Goal: Use online tool/utility: Use online tool/utility

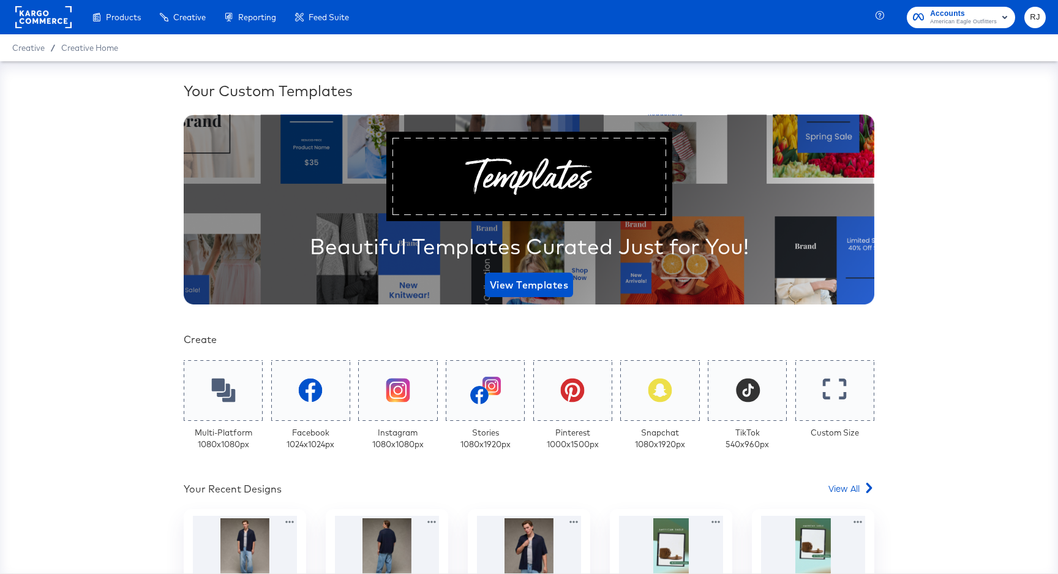
click at [32, 13] on rect at bounding box center [43, 17] width 56 height 22
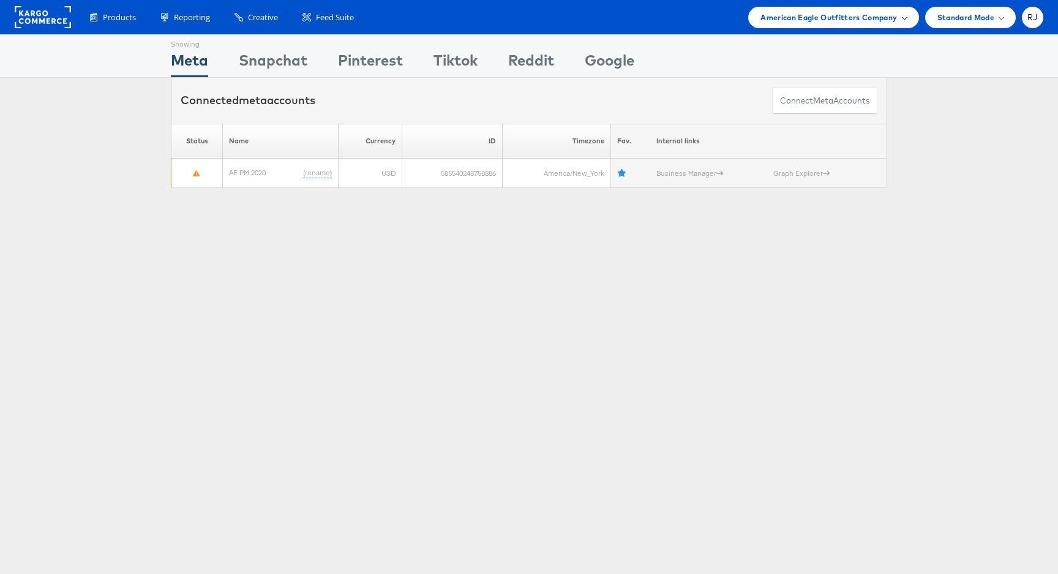
click at [841, 18] on span "American Eagle Outfitters Company" at bounding box center [829, 17] width 137 height 13
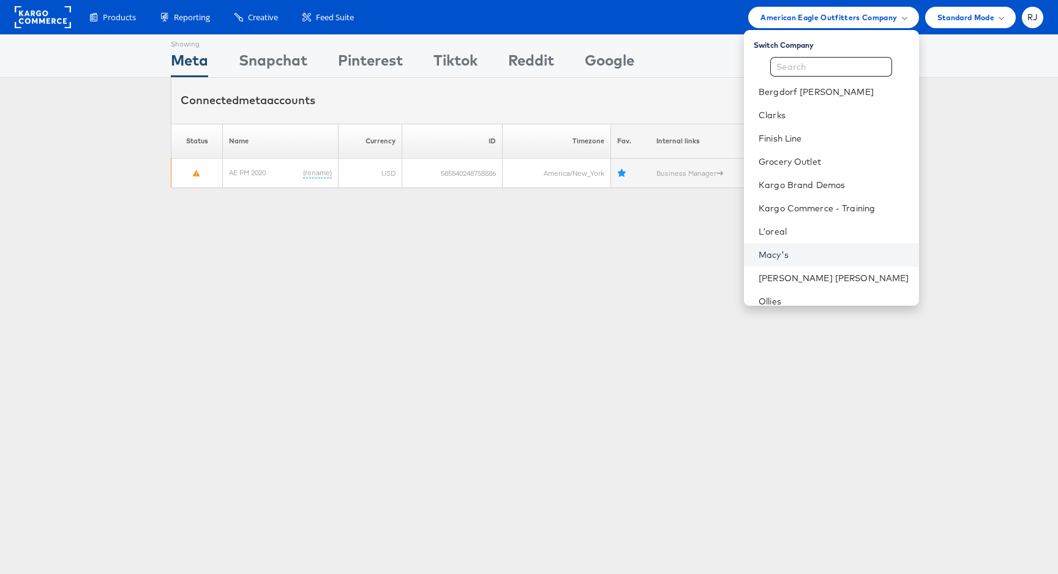
click at [828, 258] on link "Macy's" at bounding box center [834, 255] width 151 height 12
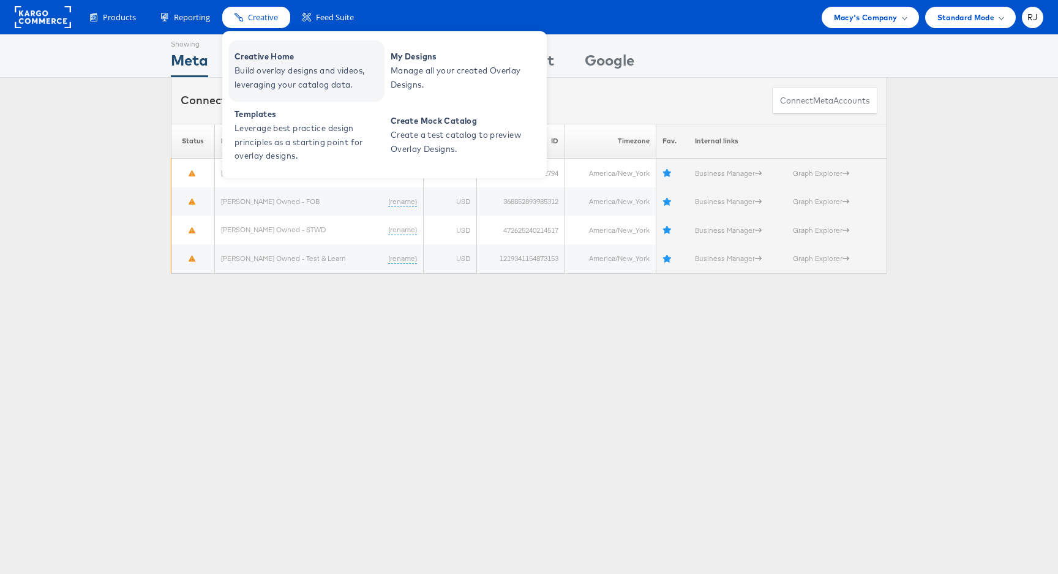
click at [272, 74] on span "Build overlay designs and videos, leveraging your catalog data." at bounding box center [308, 78] width 147 height 28
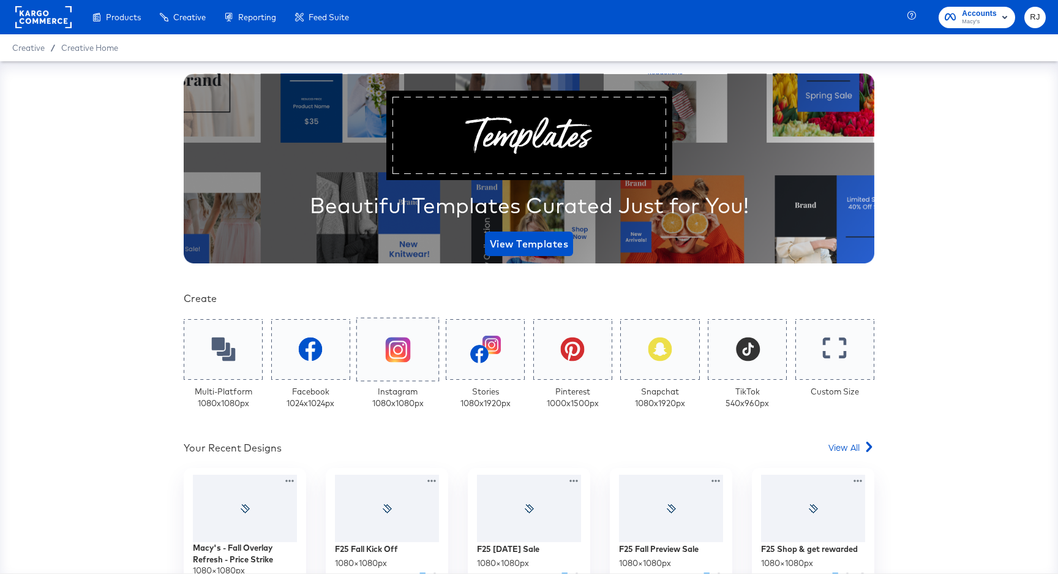
scroll to position [191, 0]
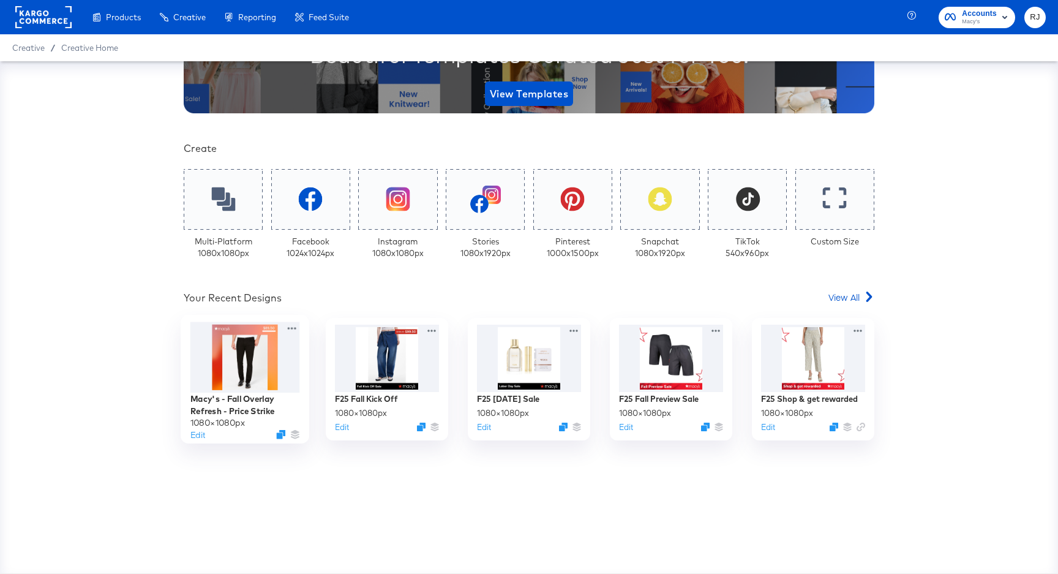
click at [228, 368] on div at bounding box center [246, 357] width 110 height 71
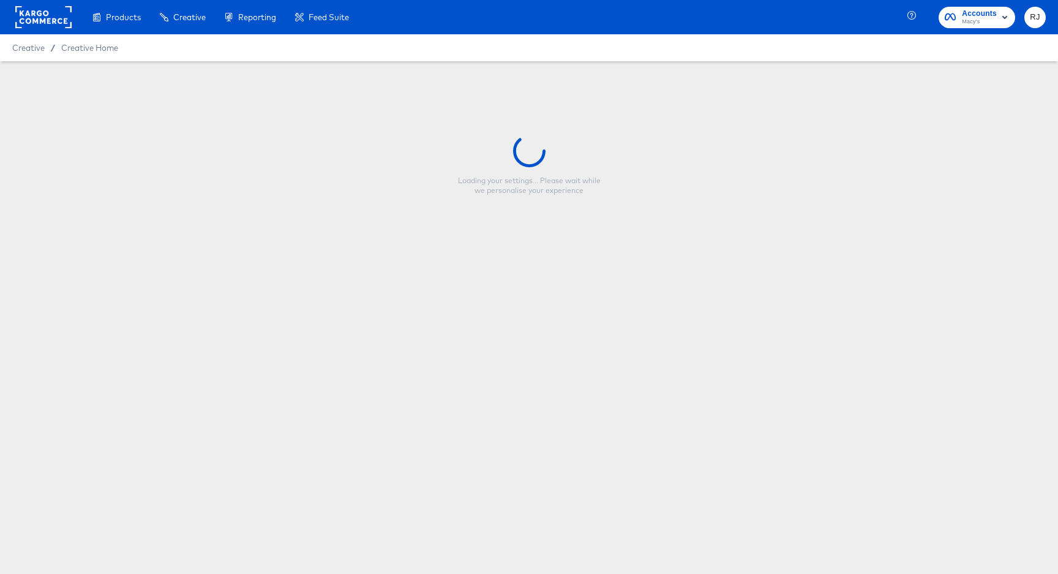
type input "Macy's - Fall Overlay Refresh - Price Strike"
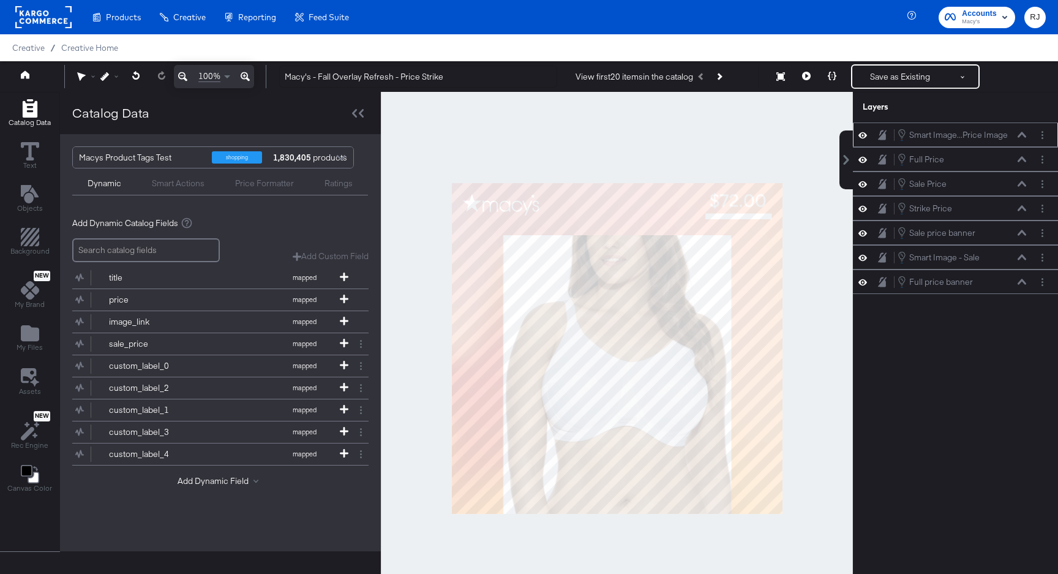
click at [862, 135] on icon at bounding box center [863, 135] width 9 height 10
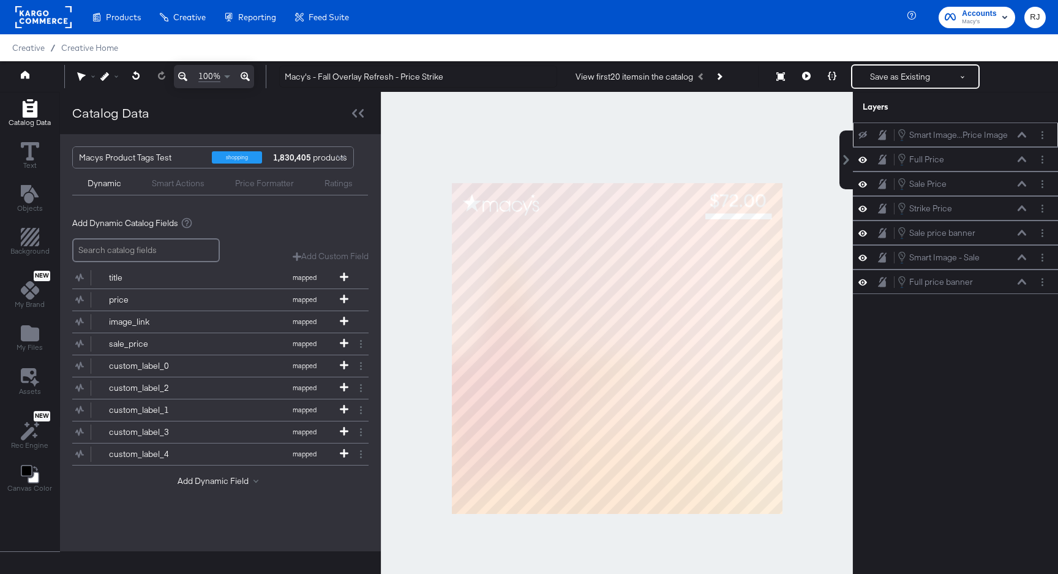
click at [862, 135] on icon at bounding box center [863, 135] width 9 height 8
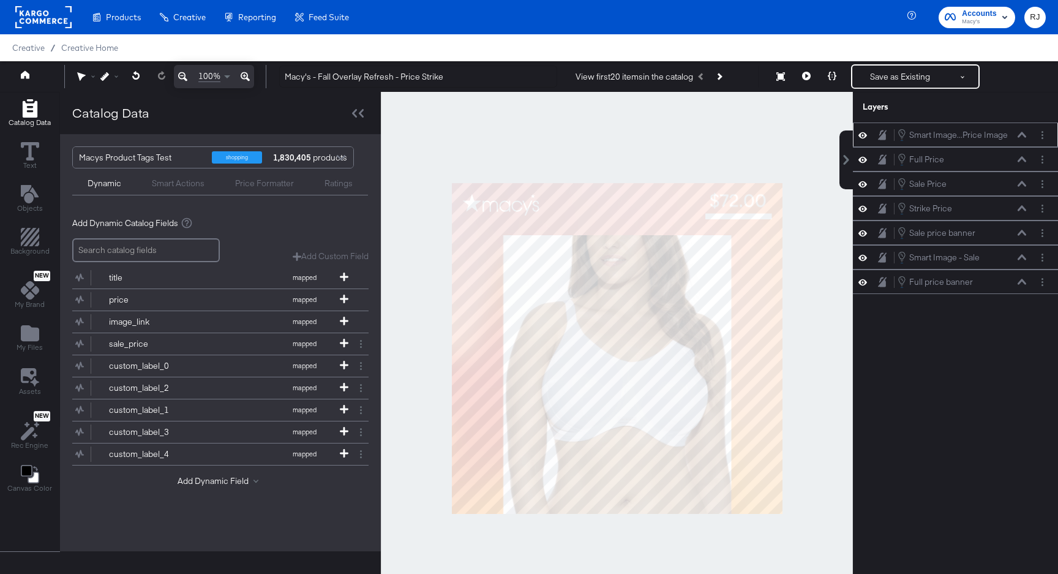
click at [862, 135] on icon at bounding box center [863, 135] width 9 height 10
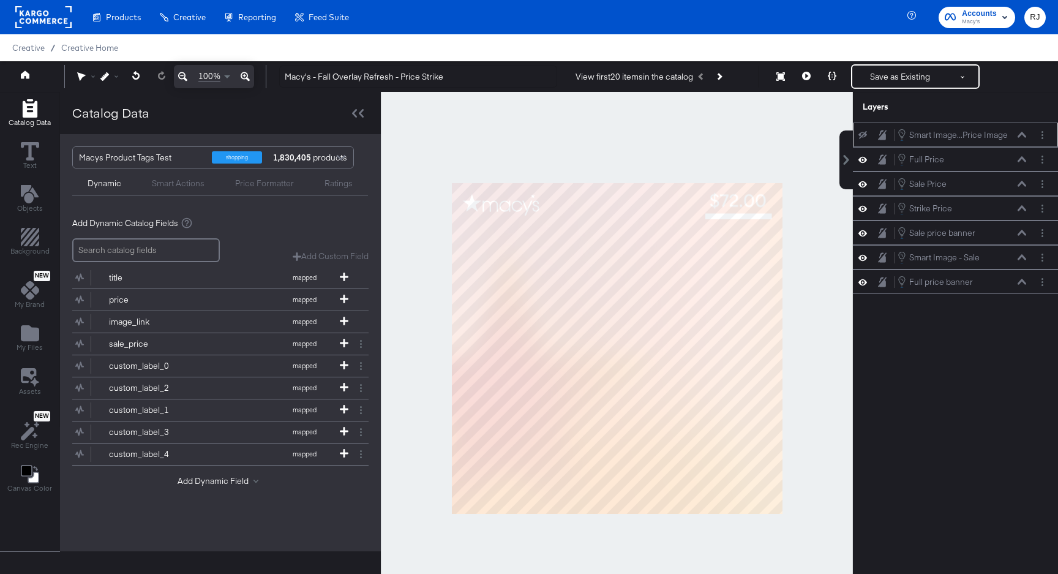
click at [862, 135] on icon at bounding box center [863, 135] width 9 height 8
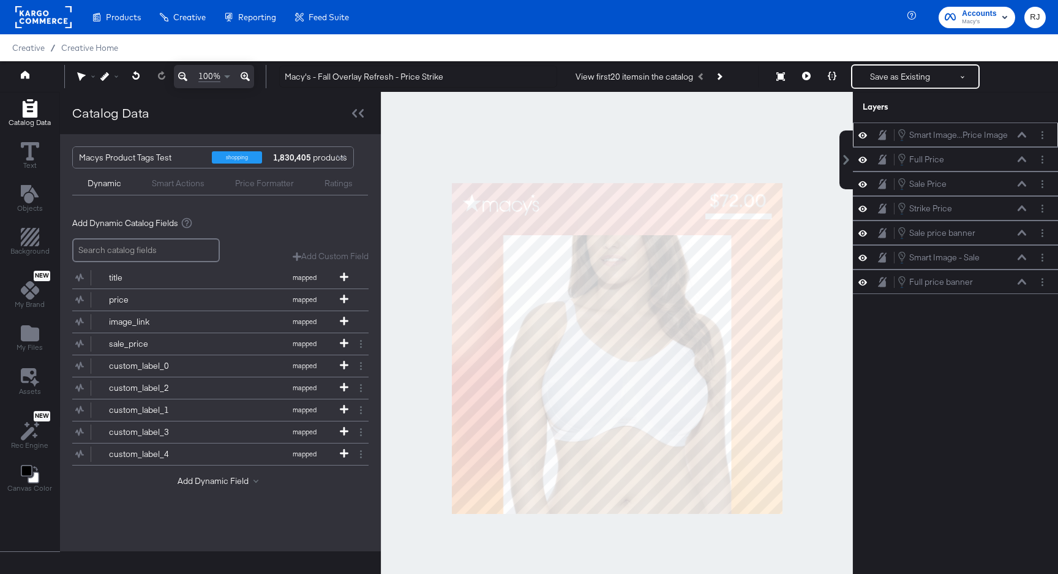
click at [1025, 137] on icon at bounding box center [1022, 135] width 9 height 6
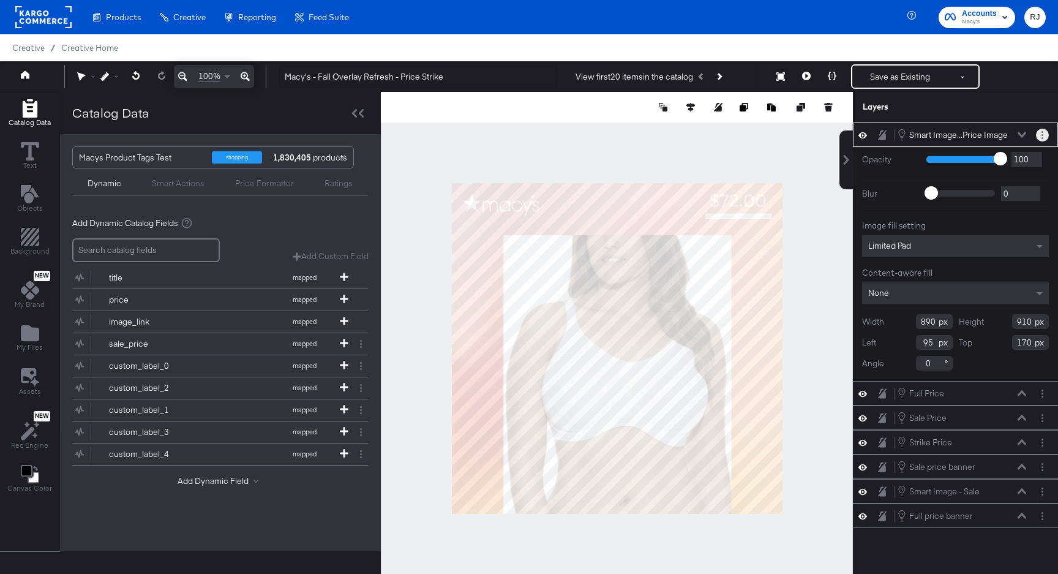
click at [1040, 135] on button "Layer Options" at bounding box center [1042, 135] width 13 height 13
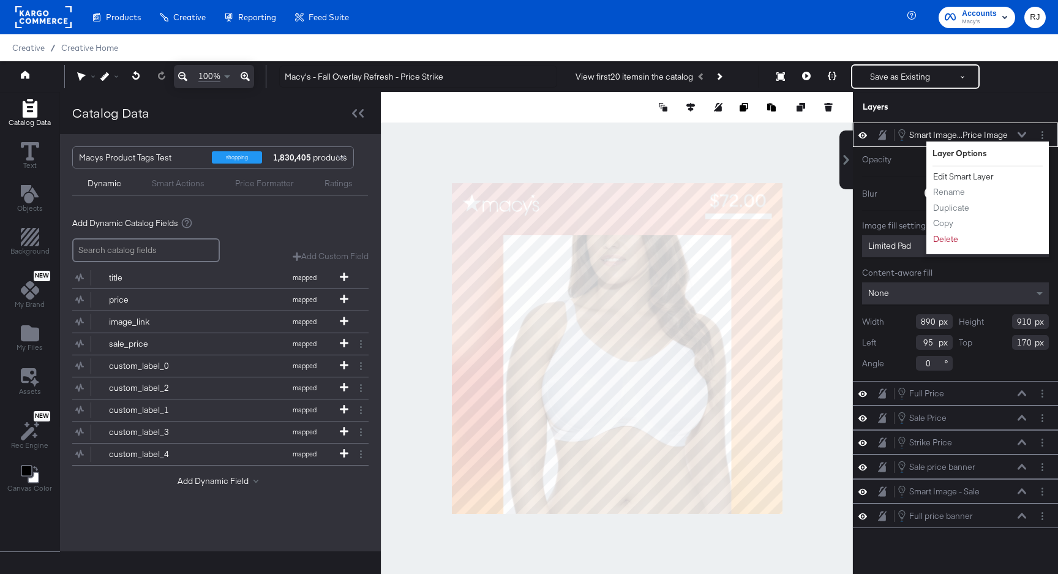
click at [983, 175] on button "Edit Smart Layer" at bounding box center [964, 176] width 62 height 13
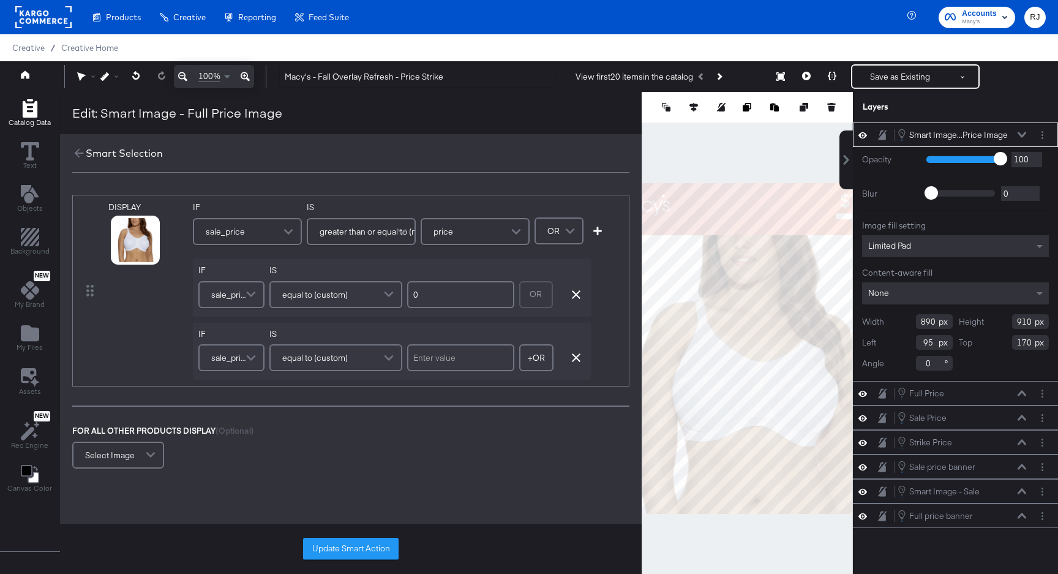
click at [1020, 135] on icon at bounding box center [1022, 135] width 9 height 6
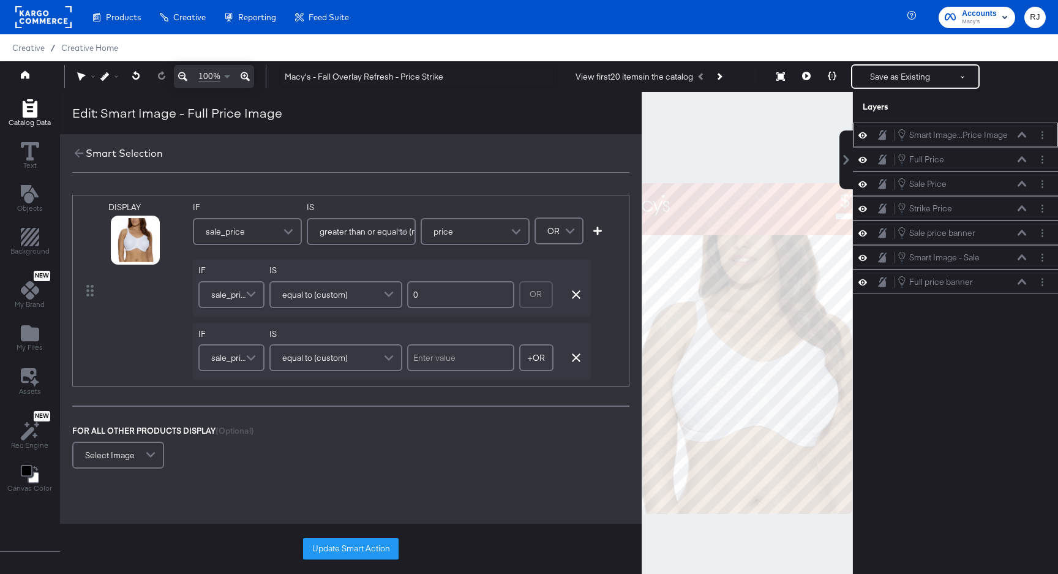
click at [1022, 140] on div "Smart Image...Price Image Smart Image - Full Price Image" at bounding box center [962, 134] width 130 height 13
click at [1025, 134] on icon at bounding box center [1022, 135] width 9 height 6
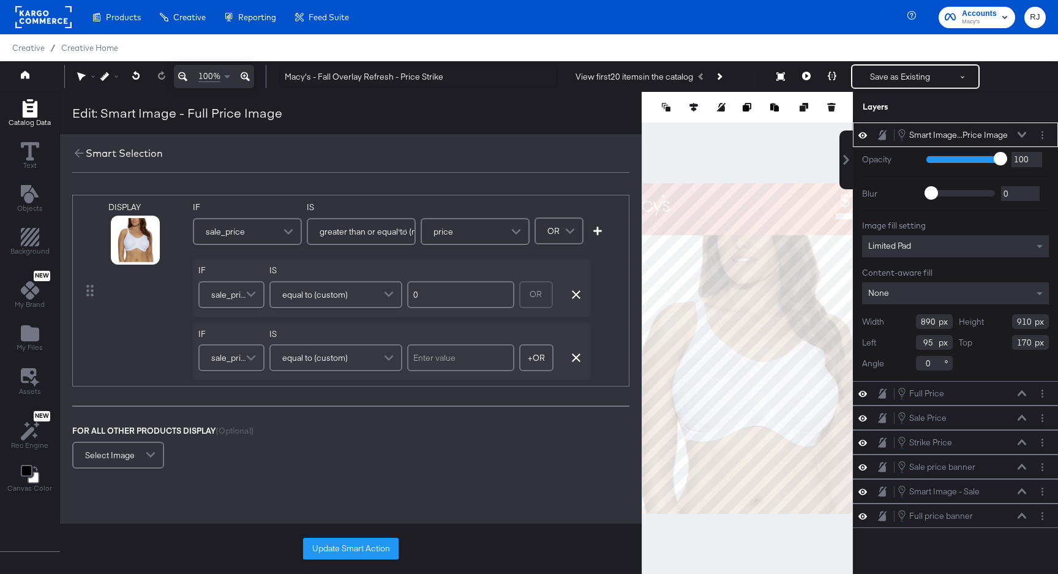
click at [935, 239] on div "Limited Pad" at bounding box center [955, 246] width 187 height 22
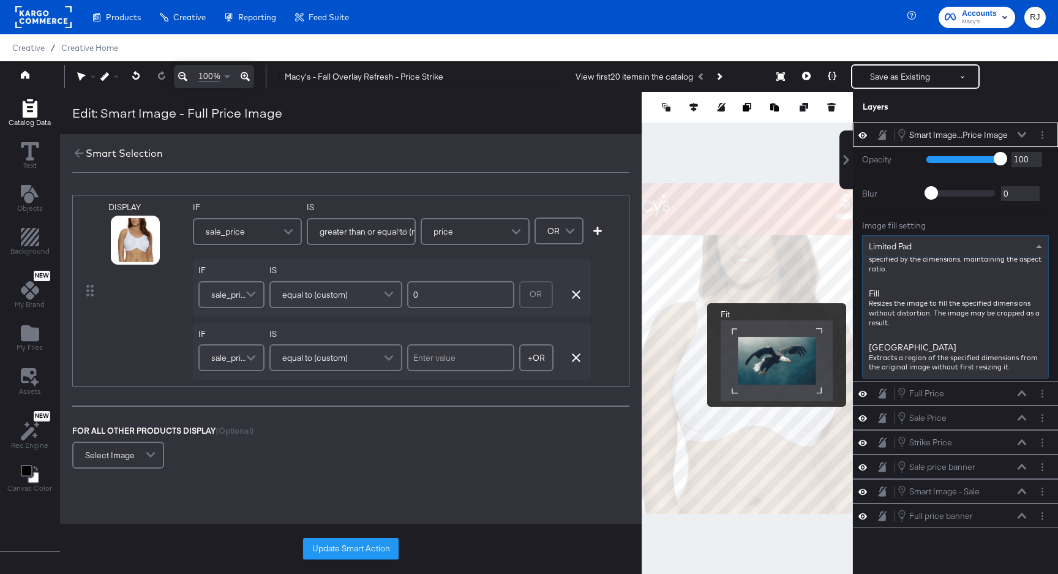
scroll to position [200, 0]
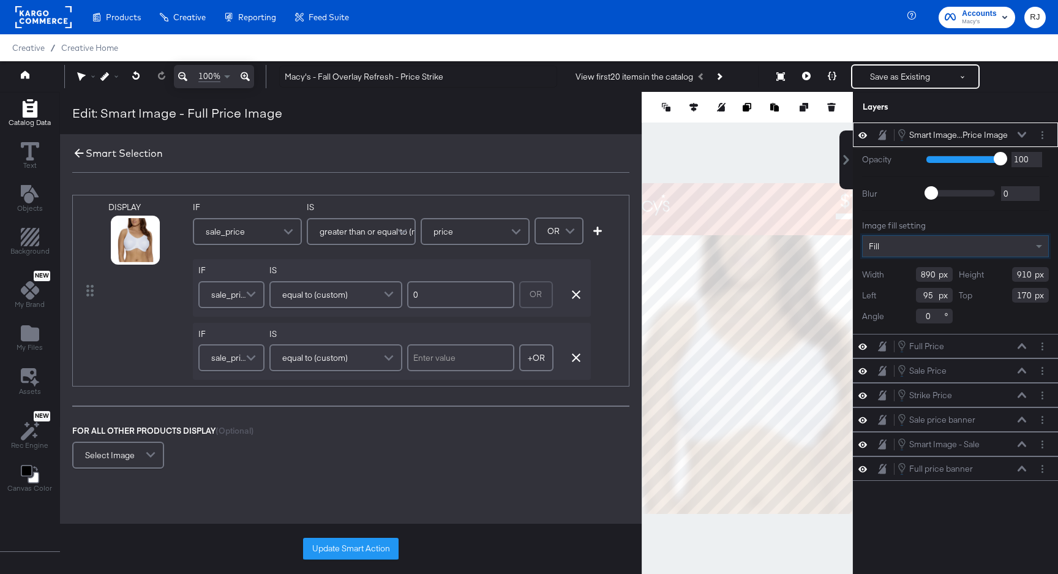
click at [75, 153] on icon at bounding box center [79, 153] width 9 height 9
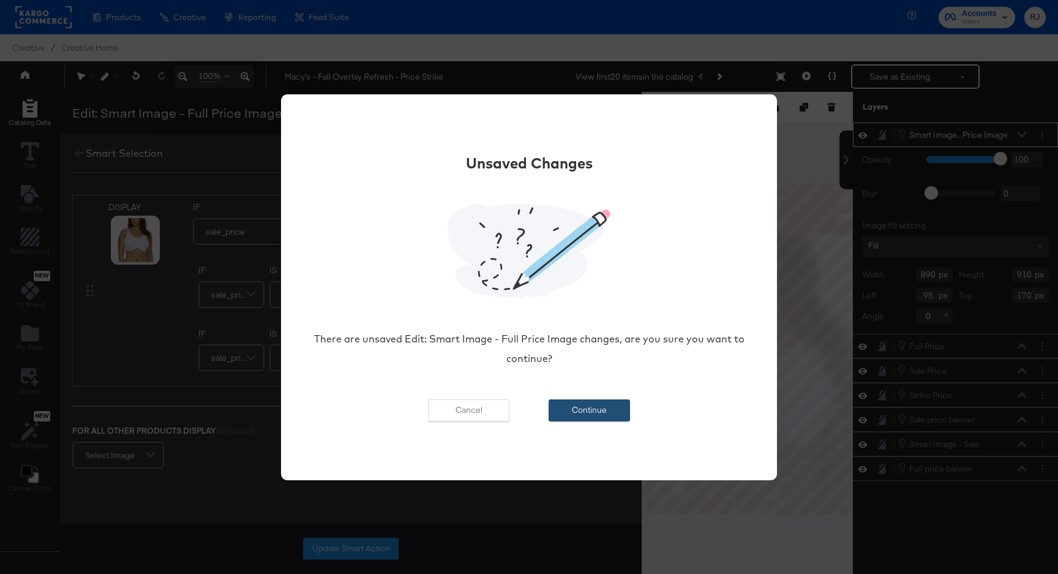
click at [586, 409] on button "Continue" at bounding box center [589, 410] width 81 height 22
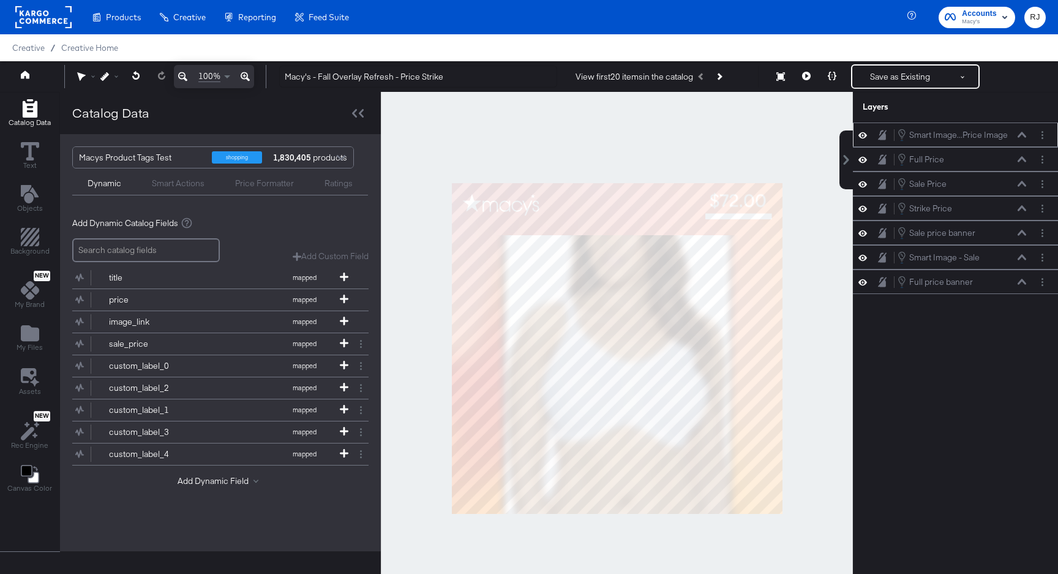
click at [1021, 135] on icon at bounding box center [1022, 135] width 9 height 6
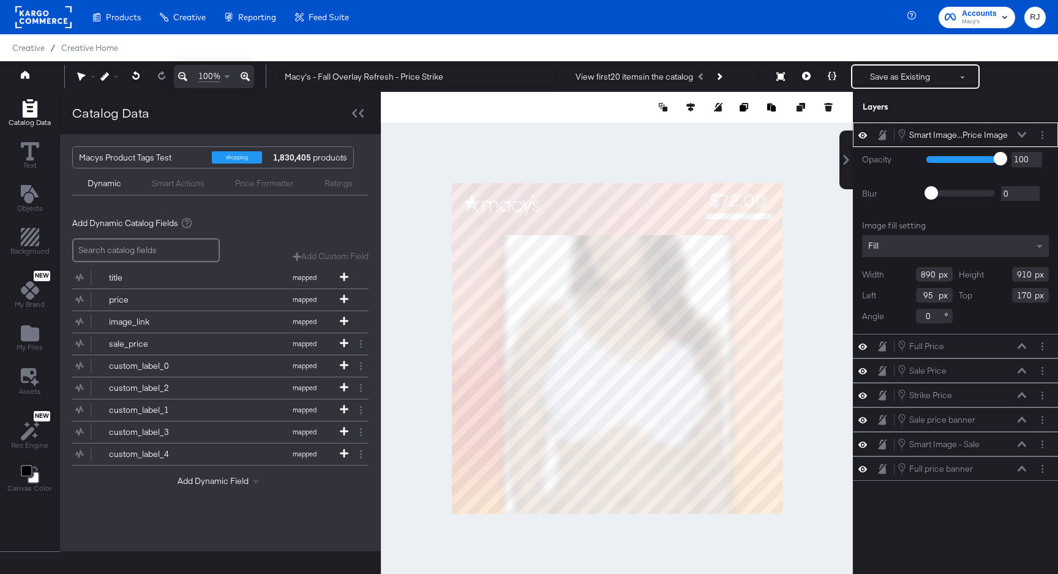
click at [1024, 132] on icon at bounding box center [1022, 135] width 9 height 6
click at [919, 246] on div "Fill" at bounding box center [955, 246] width 187 height 22
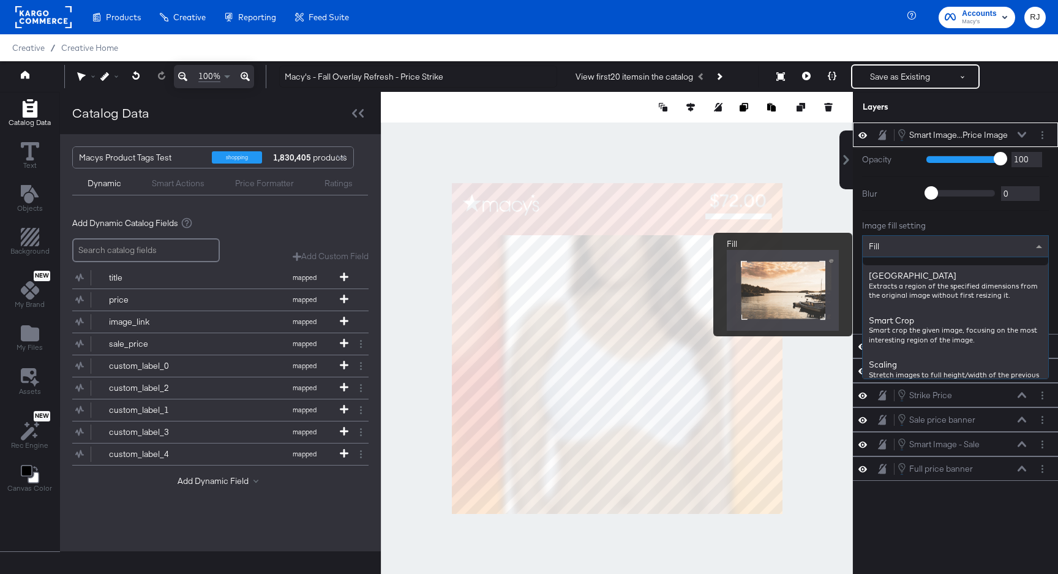
scroll to position [301, 0]
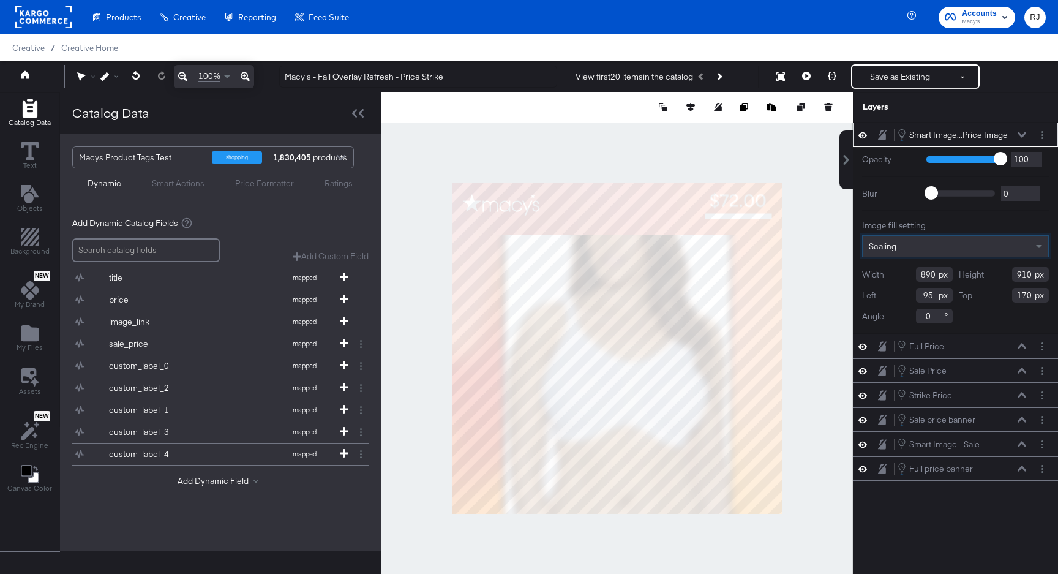
click at [943, 248] on div "Scaling" at bounding box center [956, 246] width 186 height 21
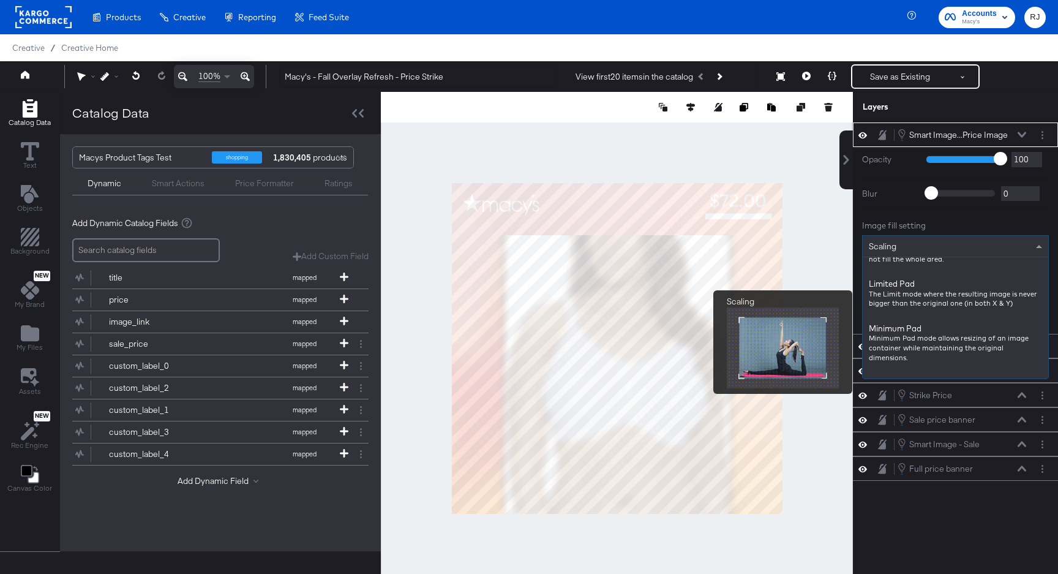
scroll to position [0, 0]
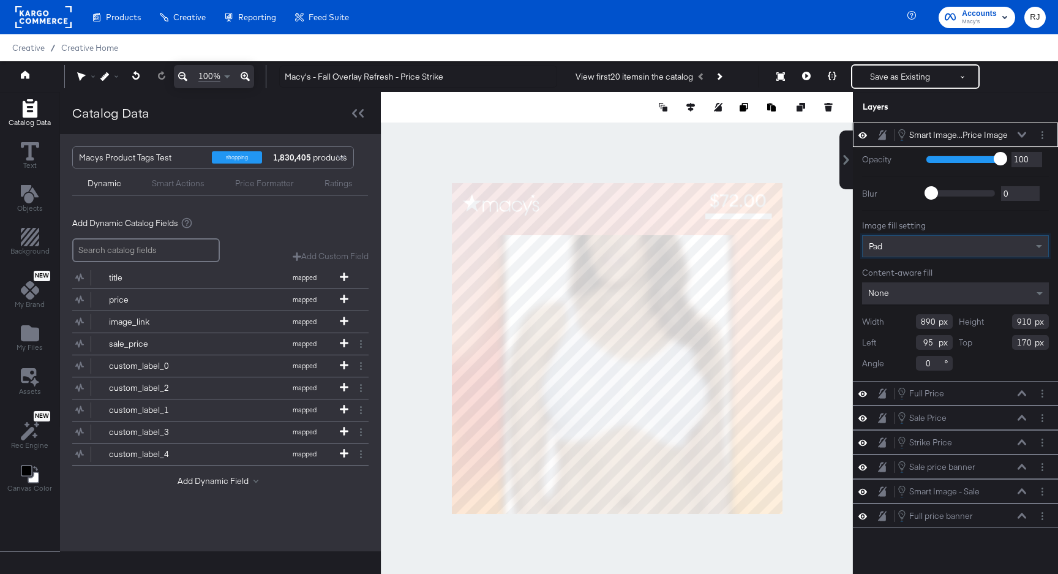
click at [934, 243] on div "Pad" at bounding box center [956, 246] width 186 height 21
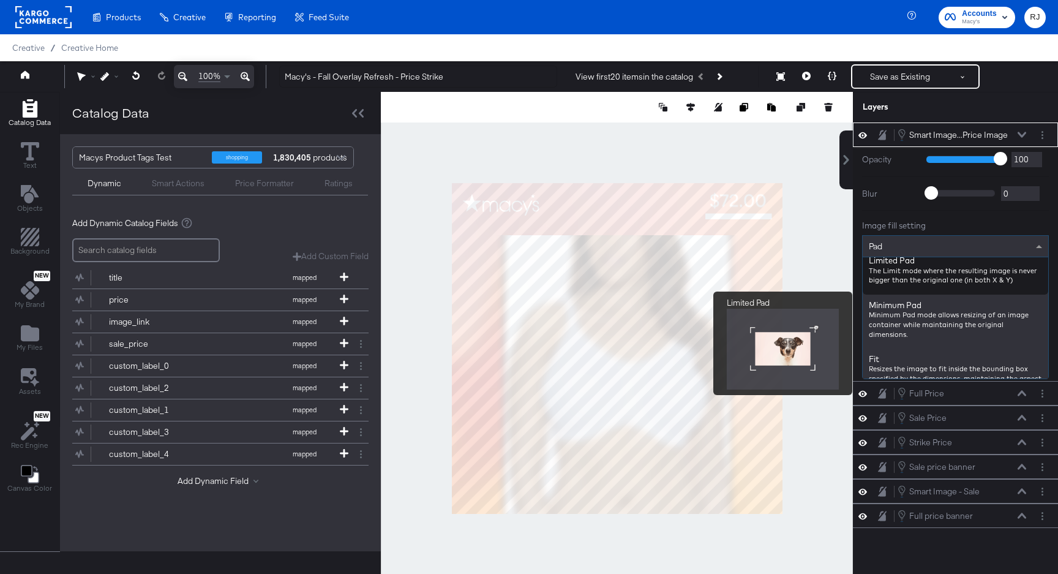
scroll to position [75, 0]
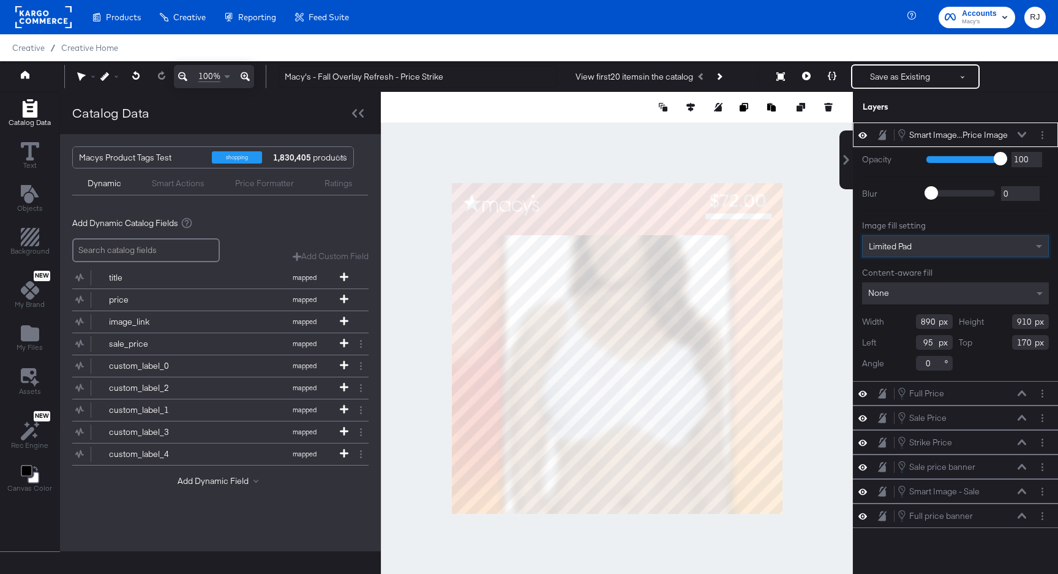
click at [945, 243] on div "Limited Pad" at bounding box center [956, 246] width 186 height 21
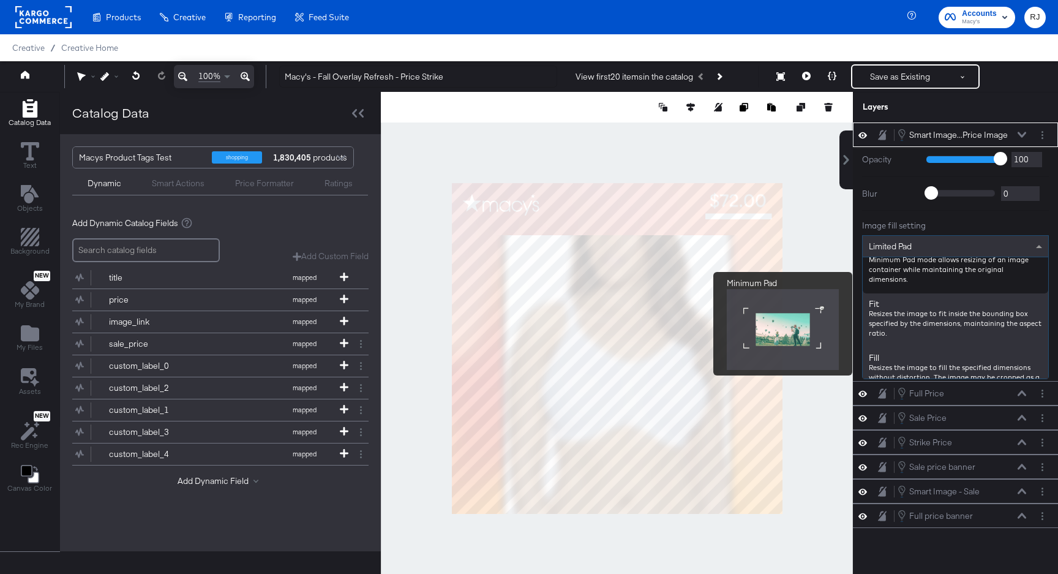
scroll to position [131, 0]
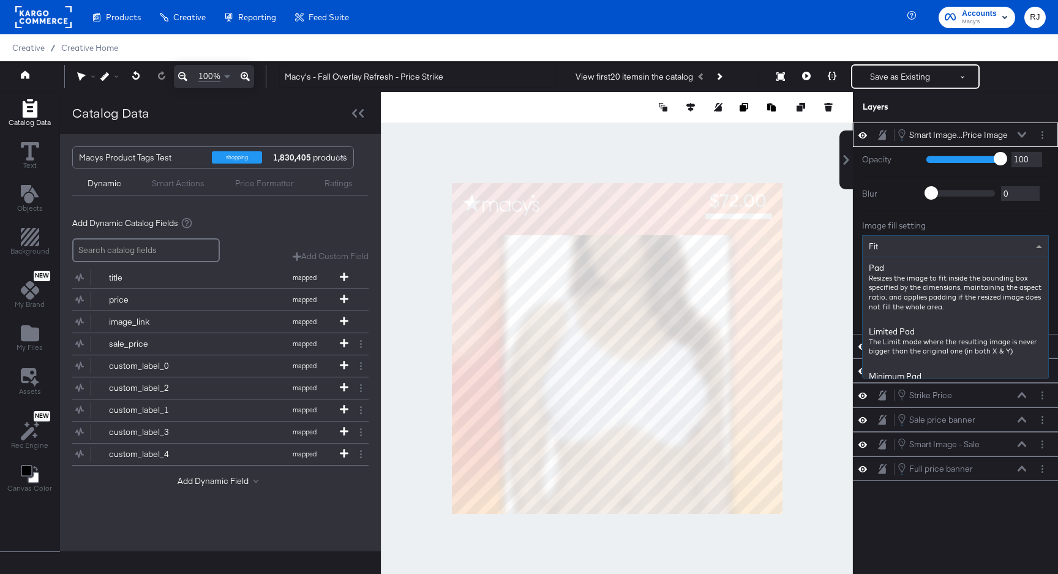
click at [927, 247] on div "Fit" at bounding box center [956, 246] width 186 height 21
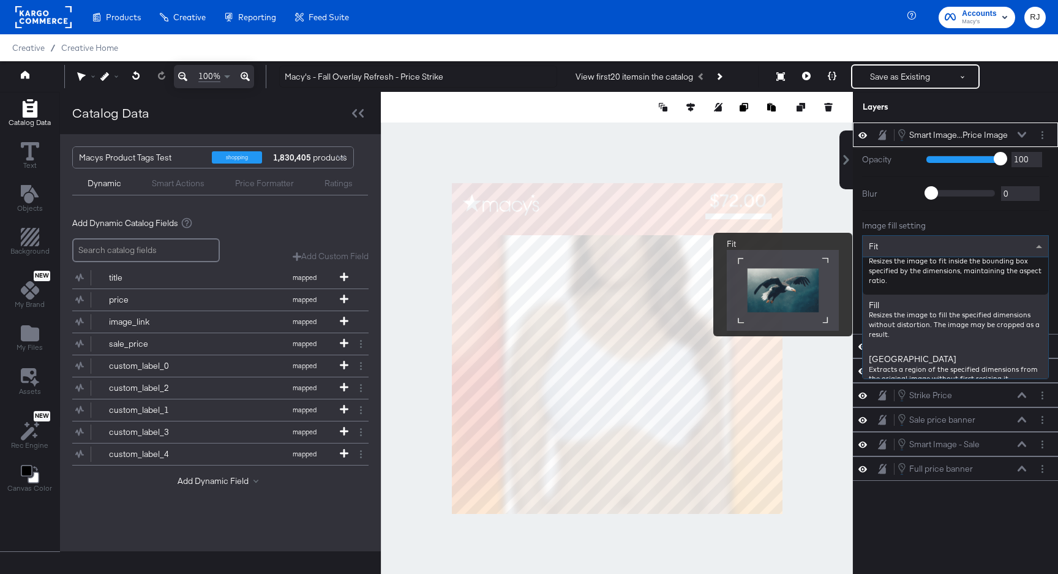
scroll to position [189, 0]
